Goal: Information Seeking & Learning: Learn about a topic

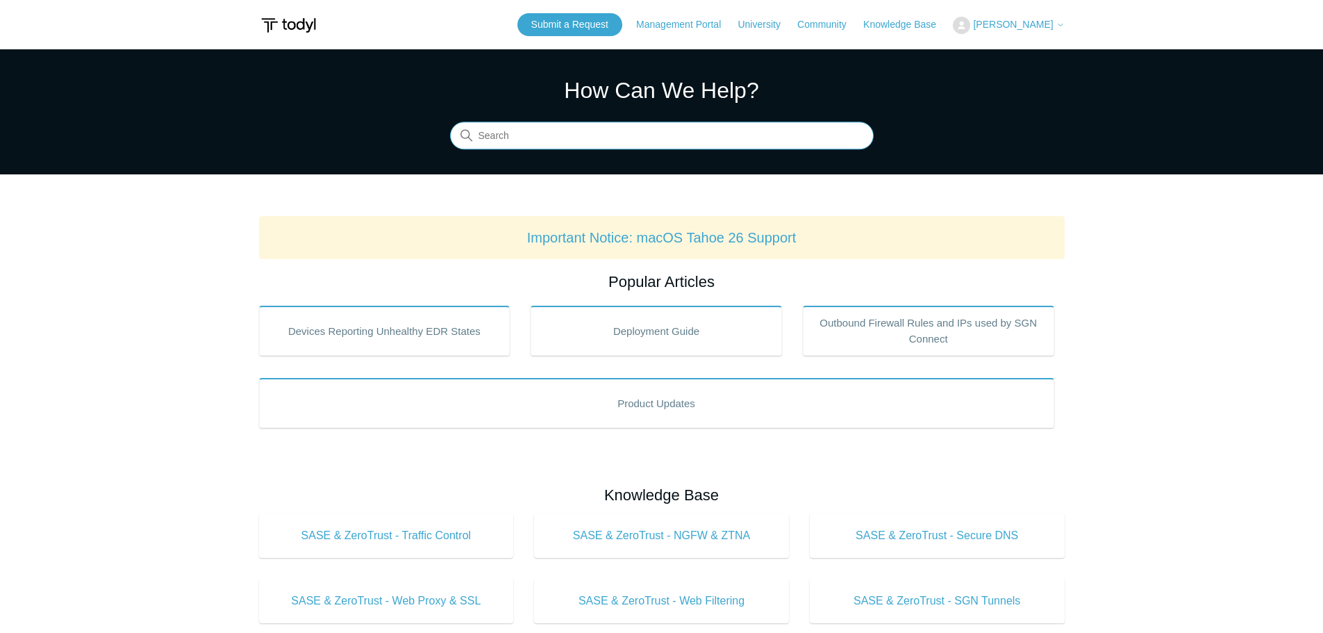
click at [559, 133] on input "Search" at bounding box center [662, 136] width 424 height 28
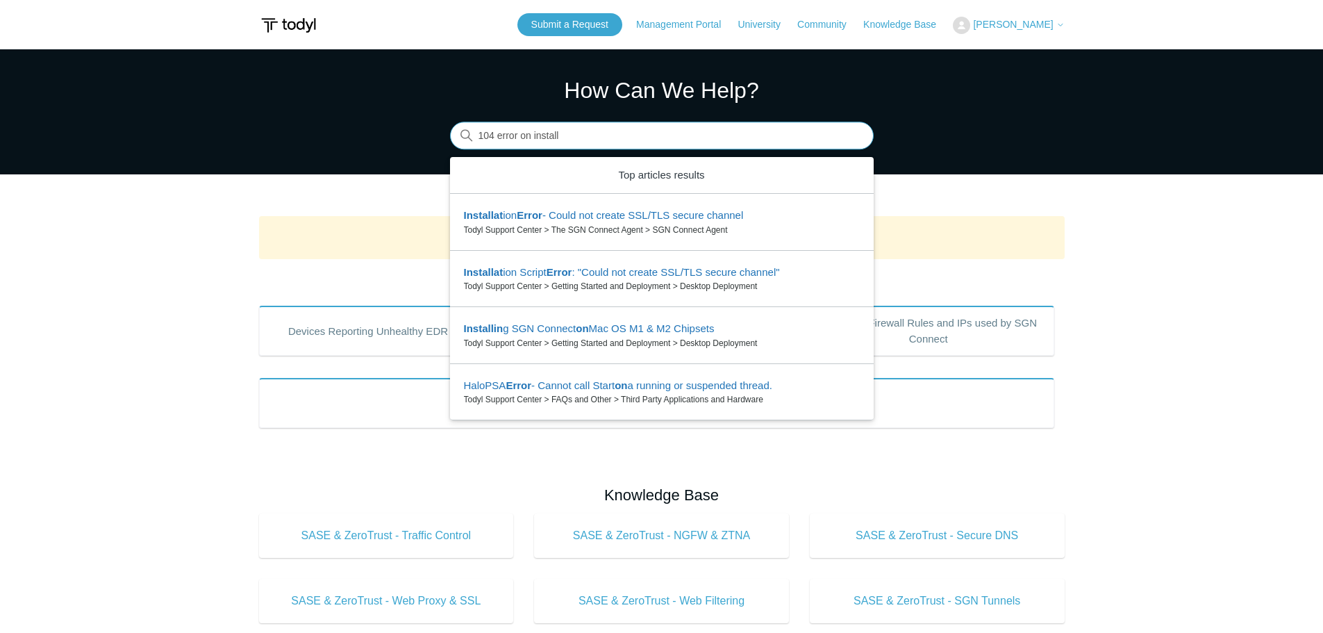
type input "104 error on install"
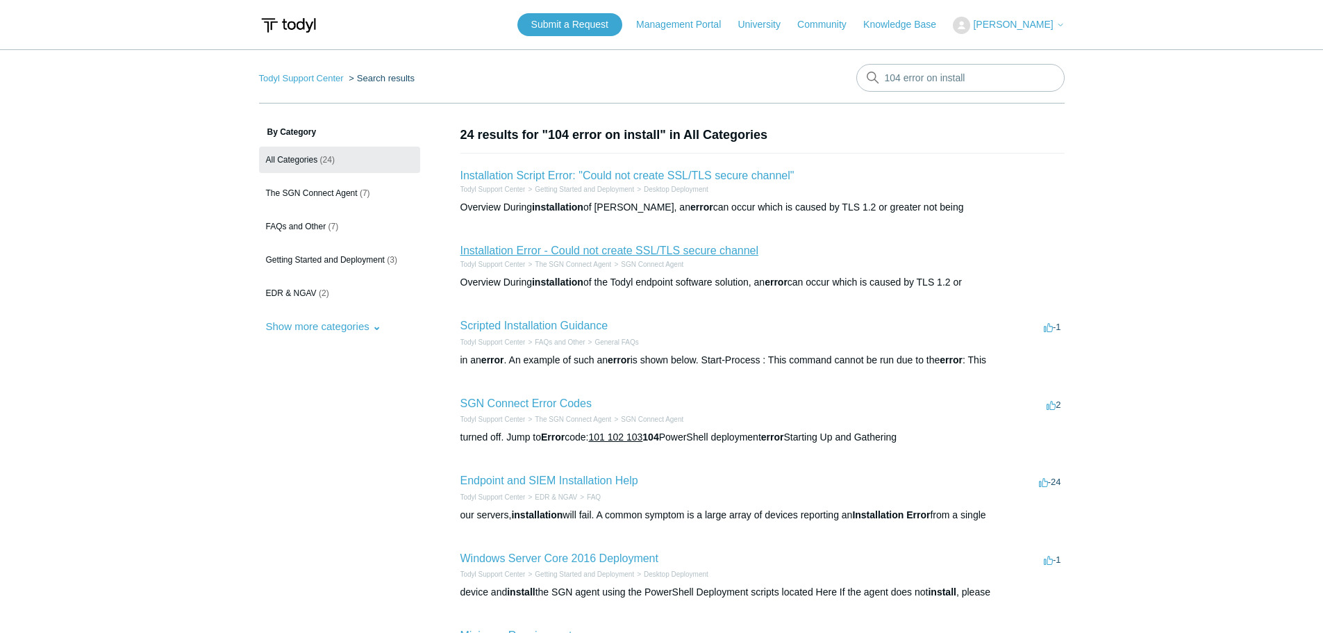
drag, startPoint x: 694, startPoint y: 247, endPoint x: 722, endPoint y: 247, distance: 27.8
click at [694, 247] on link "Installation Error - Could not create SSL/TLS secure channel" at bounding box center [609, 250] width 299 height 12
click at [904, 79] on input "104 error on install" at bounding box center [960, 78] width 208 height 28
drag, startPoint x: 904, startPoint y: 79, endPoint x: 969, endPoint y: 84, distance: 64.8
click at [969, 84] on input "104 error on install" at bounding box center [960, 78] width 208 height 28
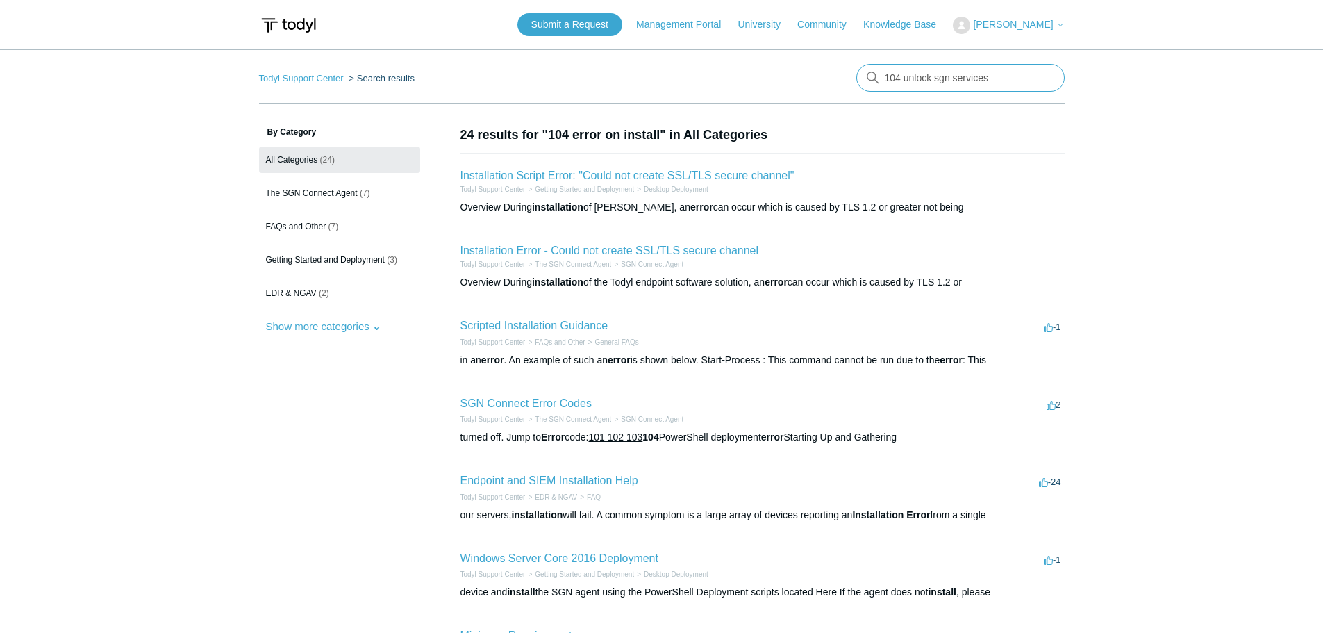
type input "104 unlock sgn services"
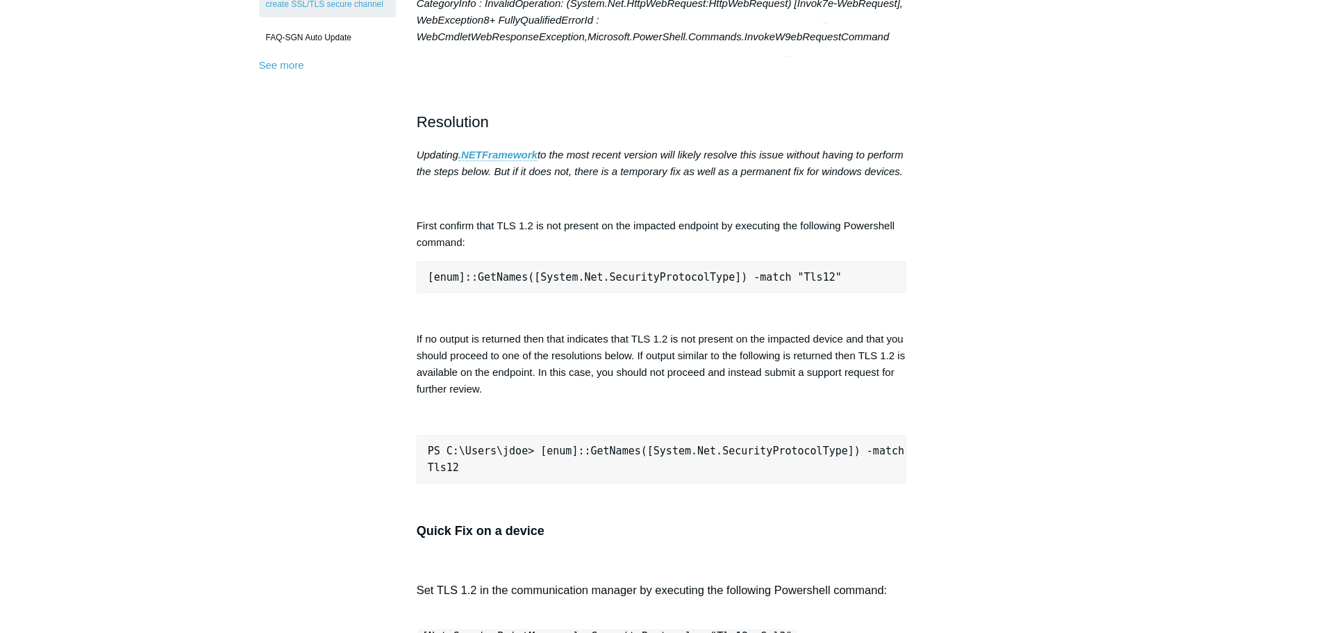
scroll to position [468, 0]
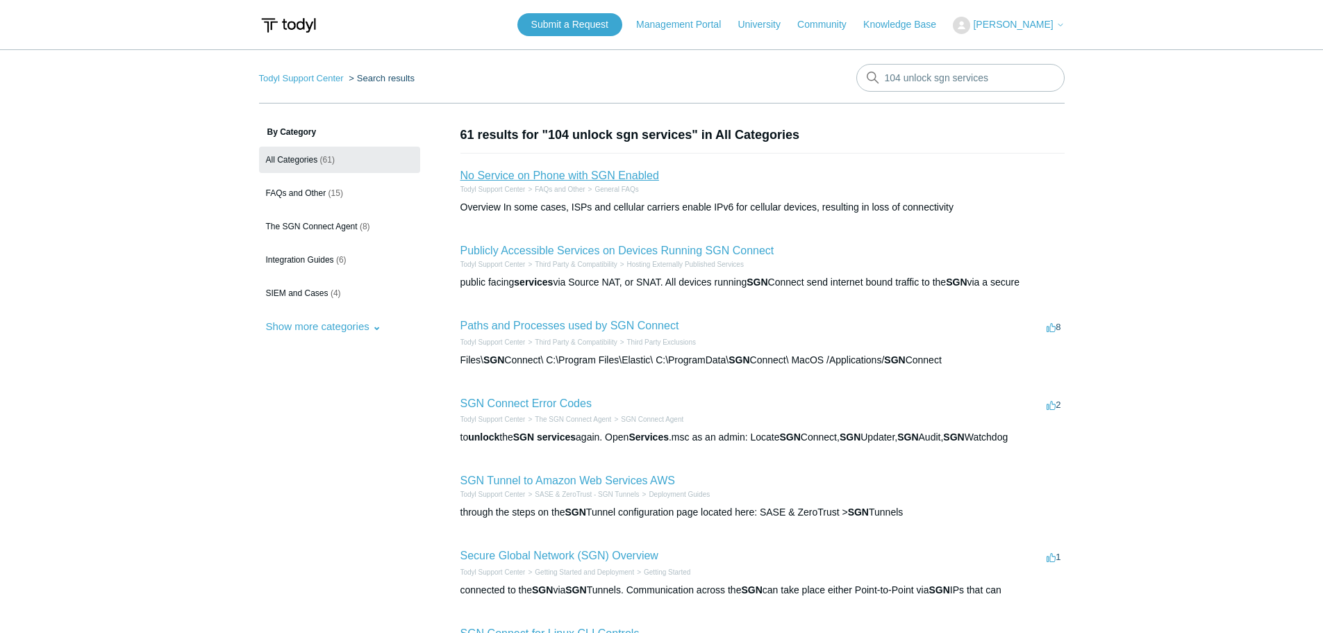
click at [579, 181] on link "No Service on Phone with SGN Enabled" at bounding box center [559, 175] width 199 height 12
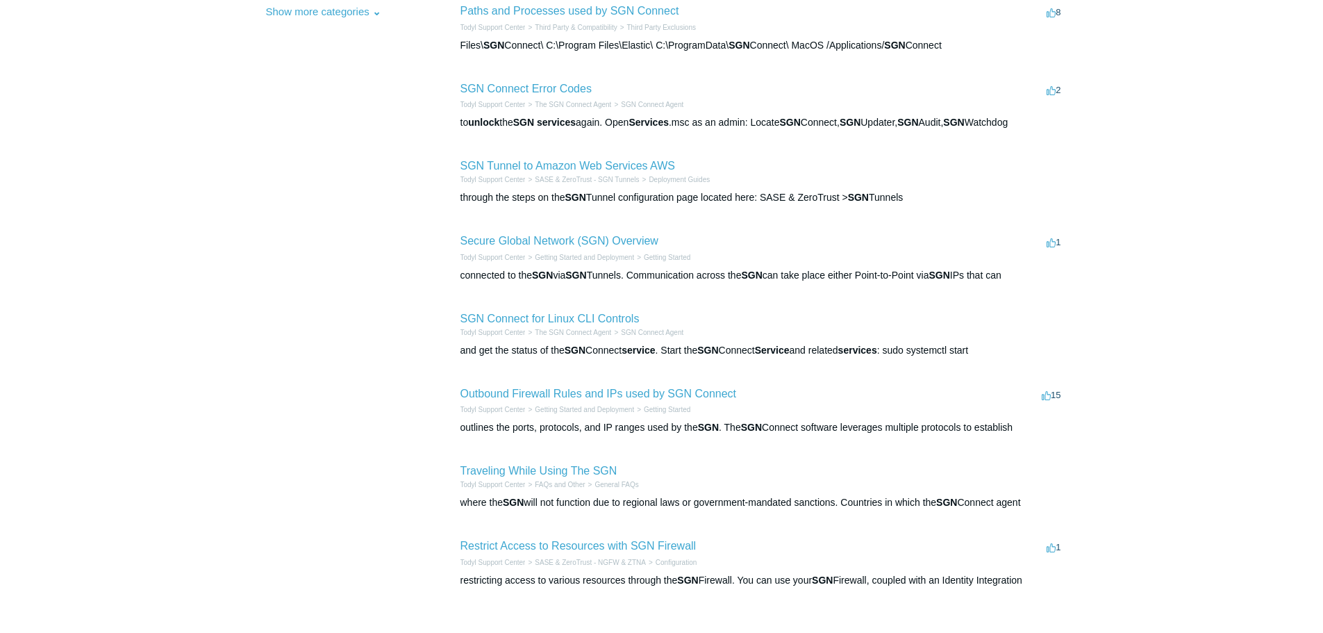
scroll to position [347, 0]
